Goal: Find specific page/section: Find specific page/section

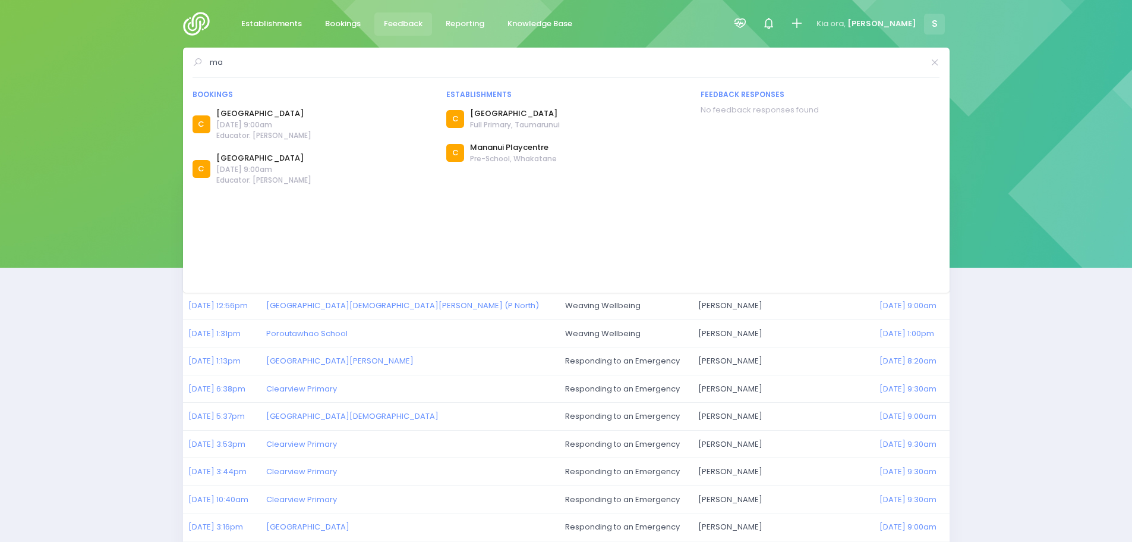
type input "m"
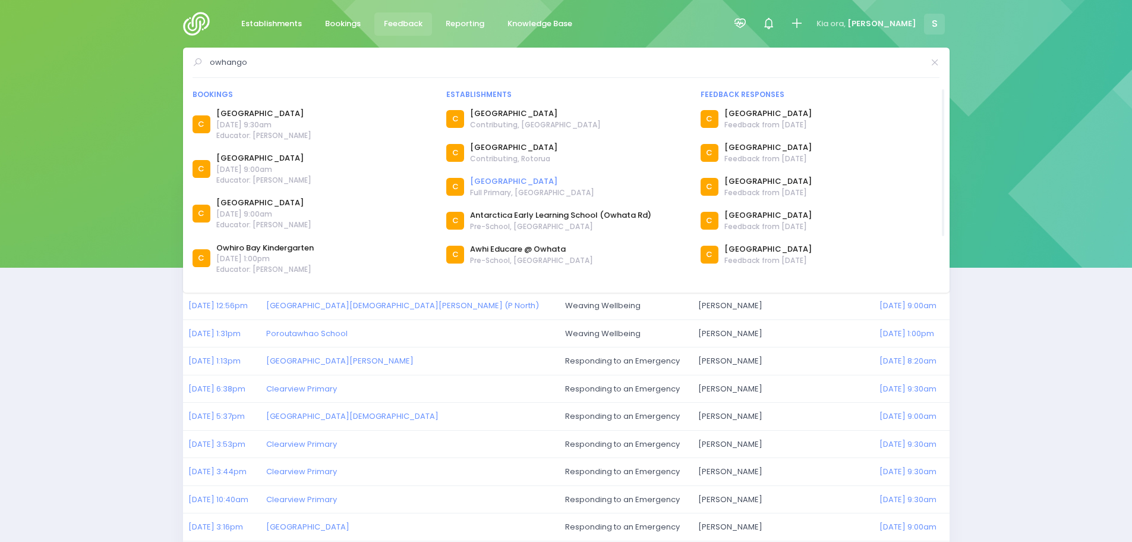
type input "owhango"
click at [506, 177] on link "[GEOGRAPHIC_DATA]" at bounding box center [532, 181] width 124 height 12
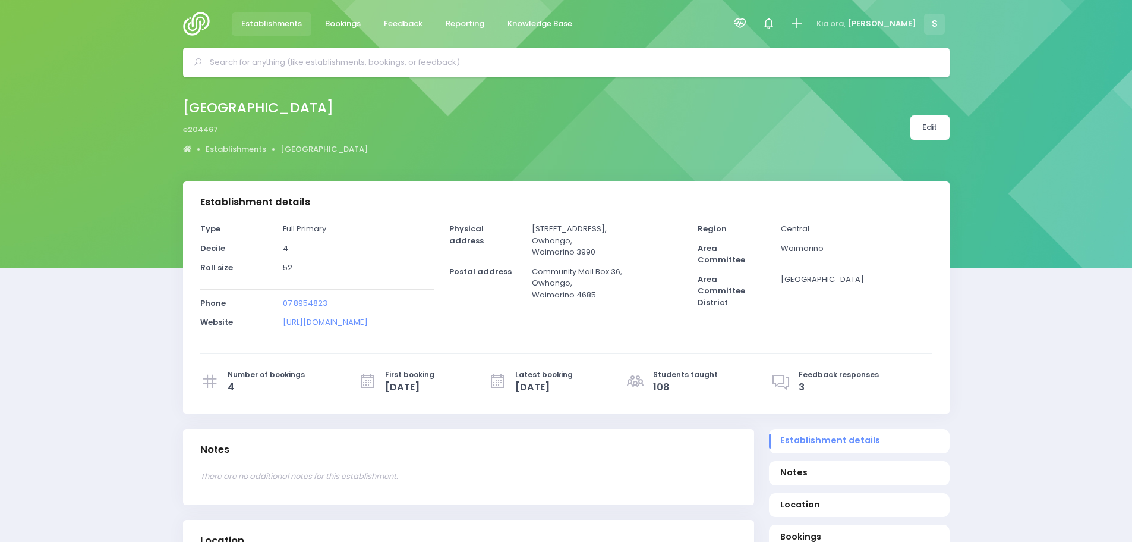
select select "5"
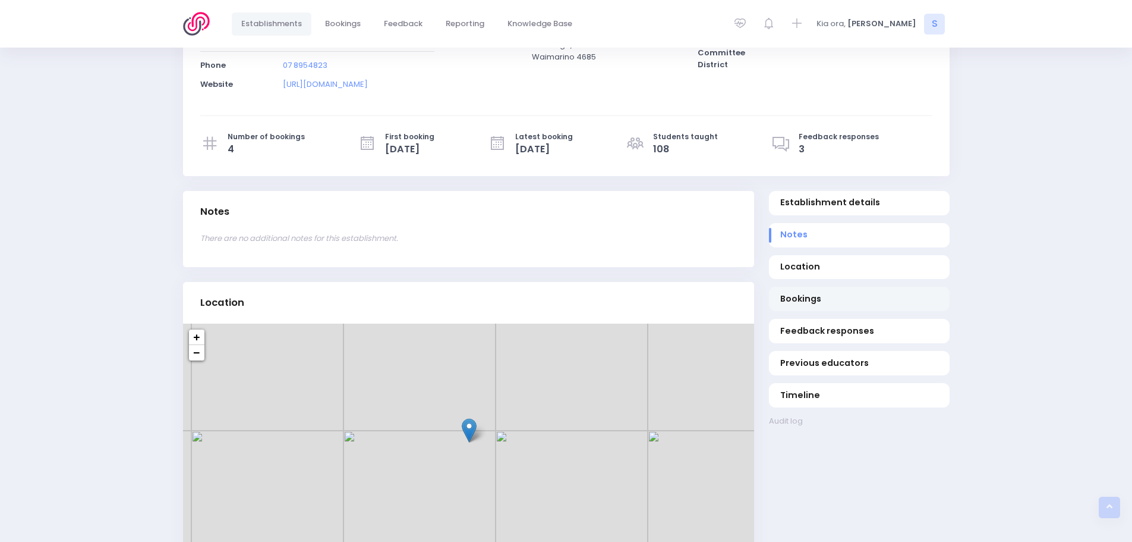
click at [779, 294] on link "Bookings" at bounding box center [859, 299] width 181 height 24
